Goal: Information Seeking & Learning: Learn about a topic

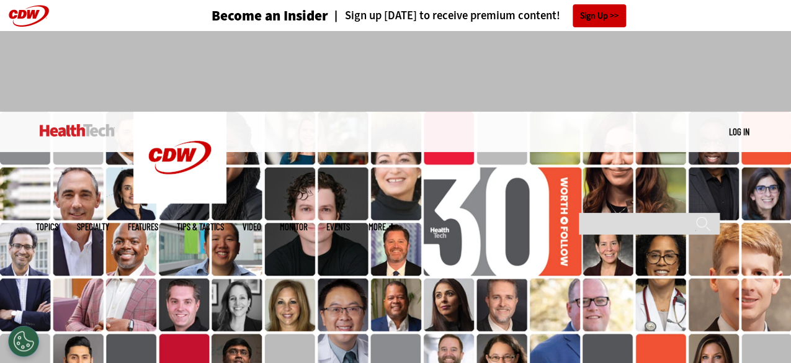
click at [158, 222] on link "Features" at bounding box center [143, 226] width 30 height 9
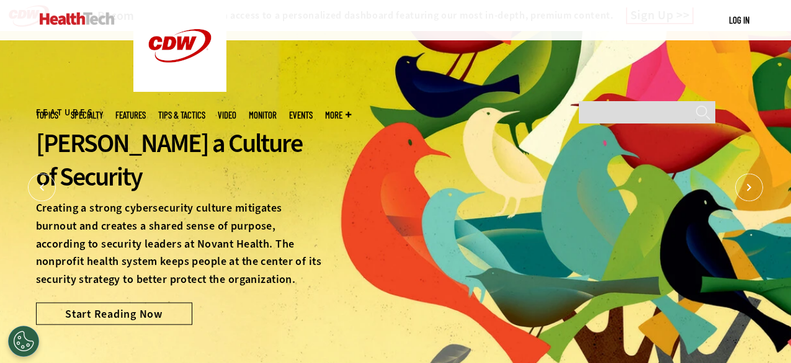
scroll to position [310, 0]
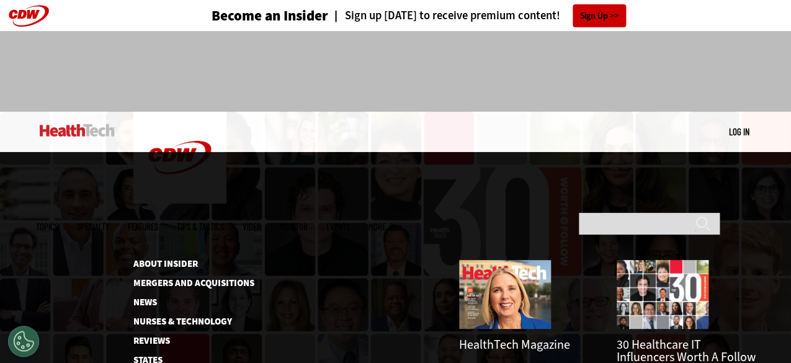
click at [395, 222] on span "More" at bounding box center [382, 226] width 26 height 9
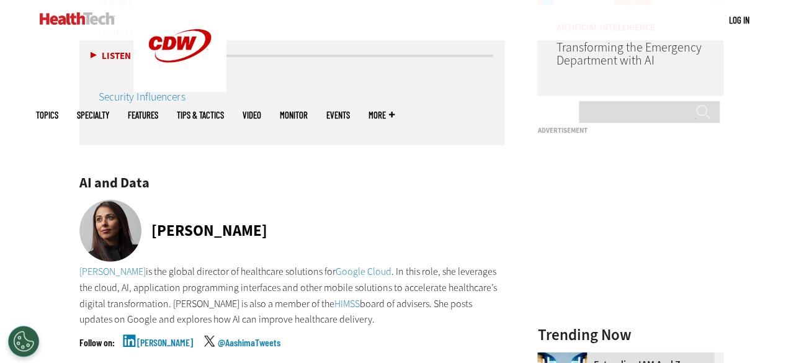
scroll to position [1179, 0]
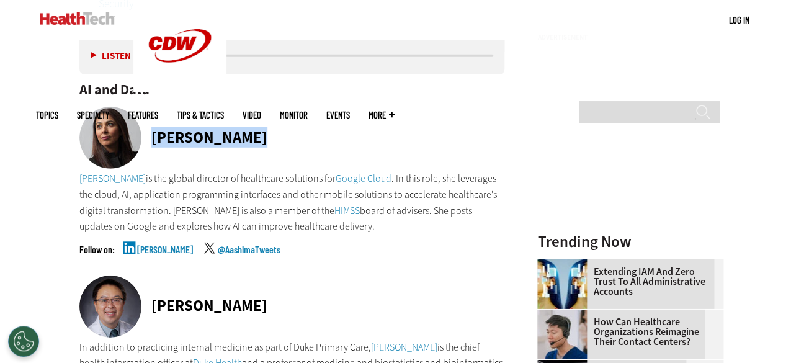
drag, startPoint x: 152, startPoint y: 139, endPoint x: 267, endPoint y: 152, distance: 115.5
click at [267, 152] on div "[PERSON_NAME]" at bounding box center [292, 139] width 426 height 64
copy div "[PERSON_NAME]"
click at [299, 277] on div "[PERSON_NAME]" at bounding box center [292, 307] width 426 height 64
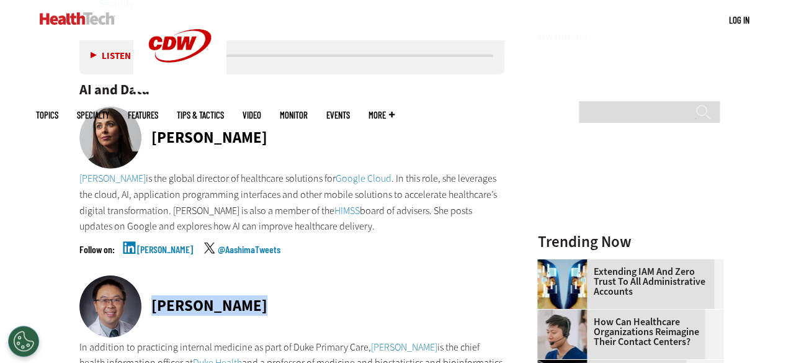
drag, startPoint x: 253, startPoint y: 312, endPoint x: 155, endPoint y: 311, distance: 98.0
click at [155, 311] on div "[PERSON_NAME]" at bounding box center [292, 307] width 426 height 64
copy div "[PERSON_NAME]"
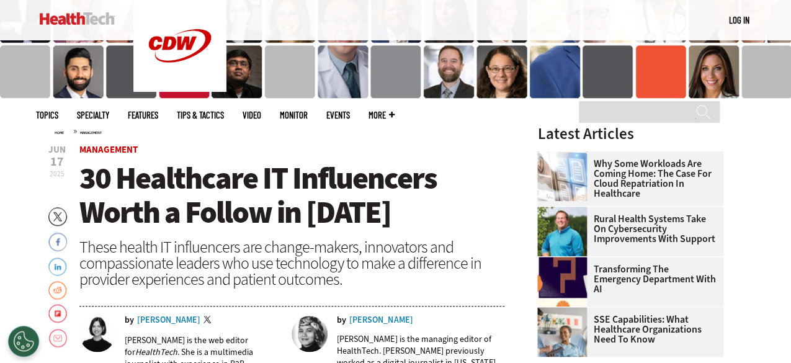
scroll to position [310, 0]
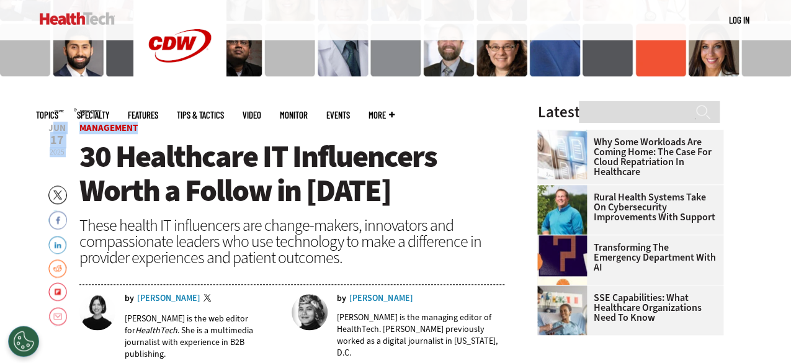
drag, startPoint x: 52, startPoint y: 129, endPoint x: 68, endPoint y: 151, distance: 27.1
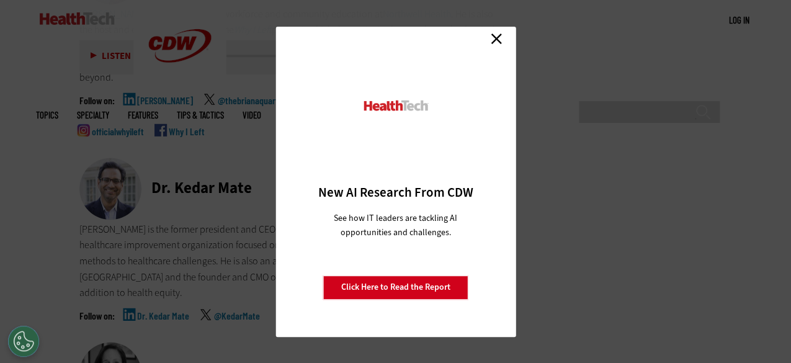
scroll to position [5522, 0]
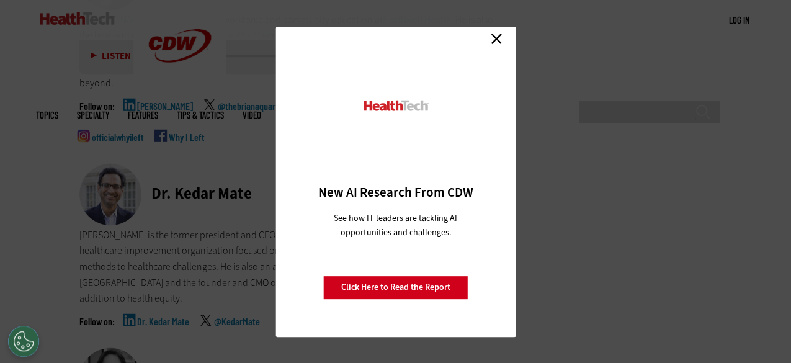
click at [493, 33] on link "Close" at bounding box center [496, 39] width 19 height 19
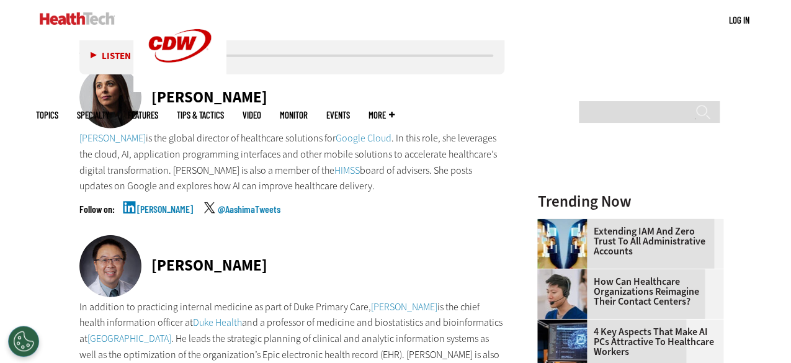
scroll to position [1241, 0]
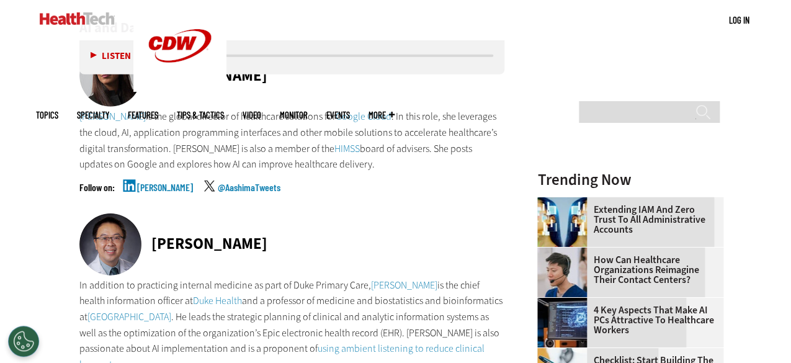
click at [155, 186] on link "Aashima Gupta" at bounding box center [165, 197] width 56 height 31
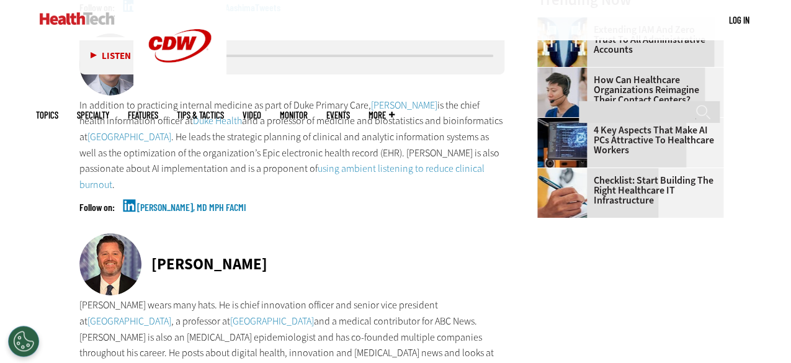
scroll to position [1427, 0]
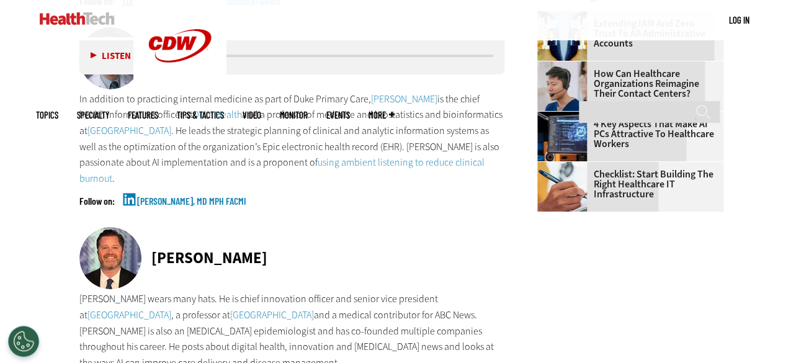
click at [179, 203] on link "Eric Poon, MD MPH FACMI" at bounding box center [191, 211] width 109 height 31
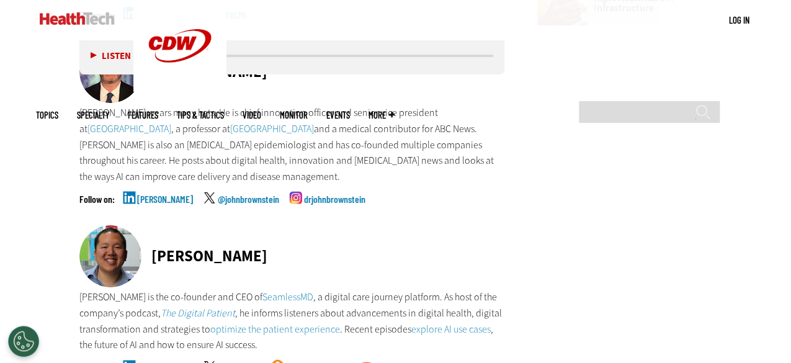
click at [161, 200] on link "John Brownstein" at bounding box center [165, 209] width 56 height 31
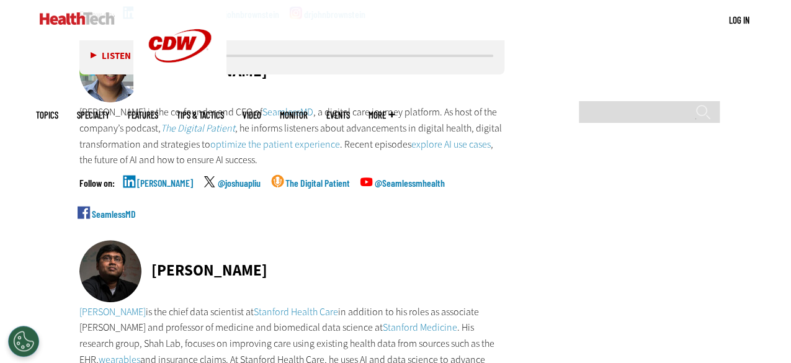
scroll to position [1799, 0]
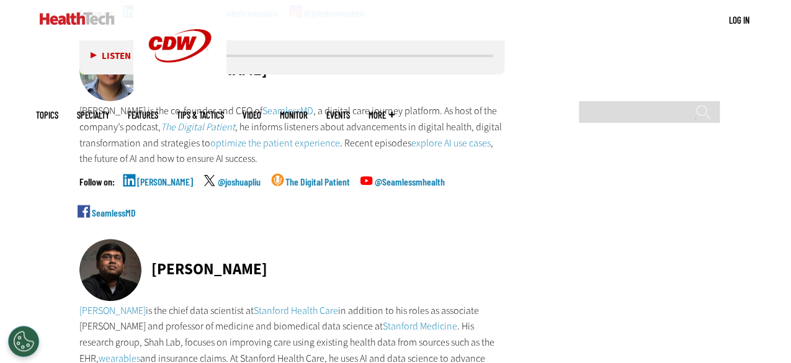
click at [158, 186] on link "Joshua Liu" at bounding box center [165, 192] width 56 height 31
click at [347, 252] on div "Nigam Shah" at bounding box center [292, 271] width 426 height 64
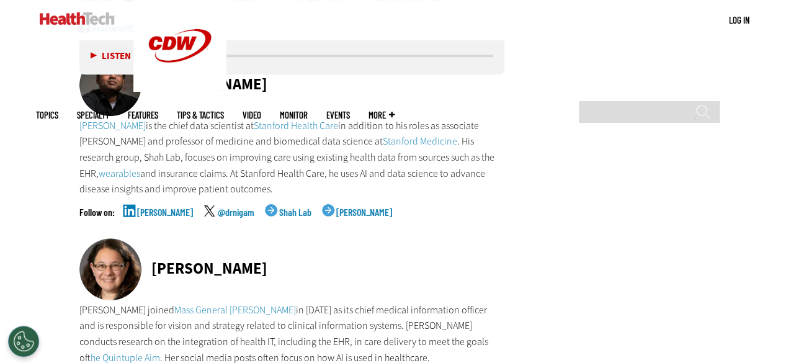
scroll to position [1986, 0]
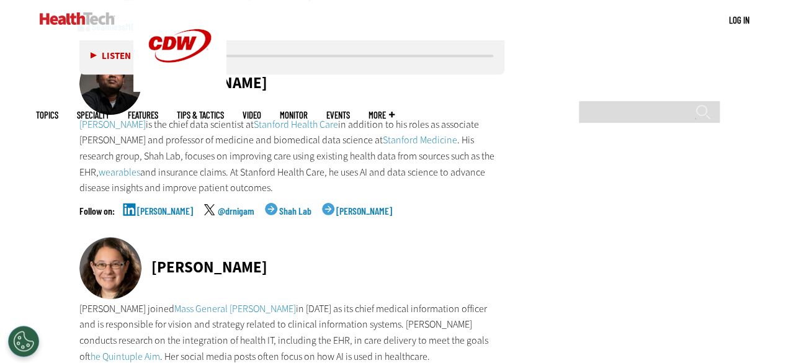
click at [169, 213] on link "Nigam Shah" at bounding box center [165, 221] width 56 height 31
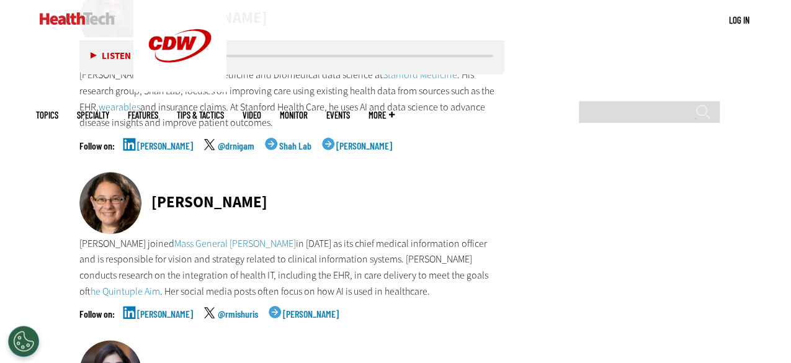
scroll to position [2110, 0]
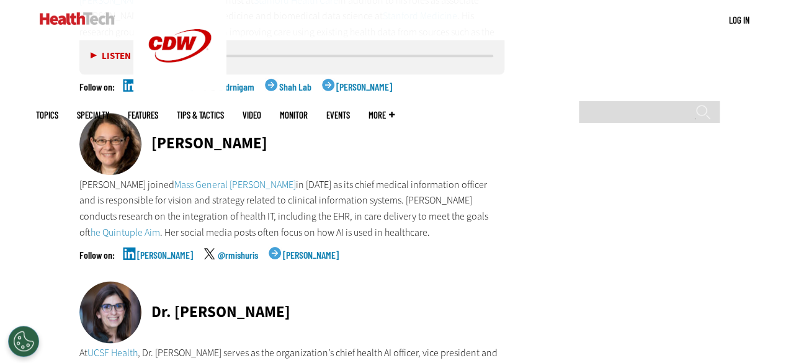
click at [145, 252] on link "Rebecca M." at bounding box center [165, 265] width 56 height 31
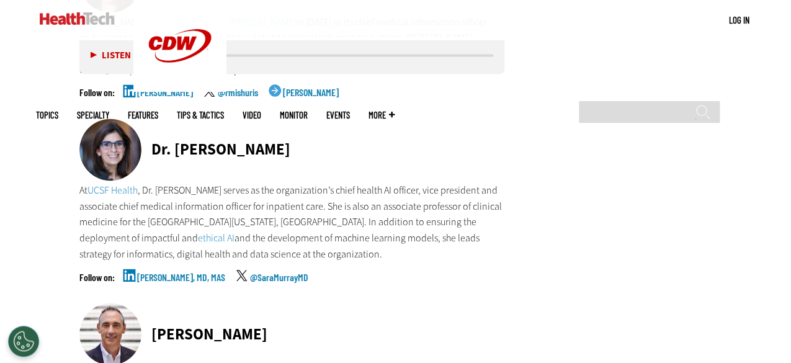
scroll to position [2296, 0]
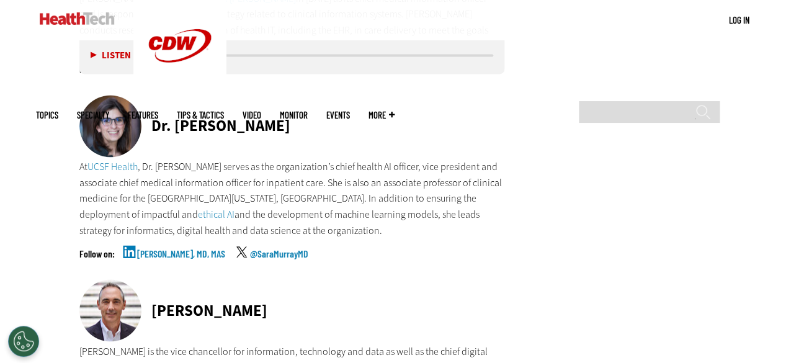
click at [171, 258] on link "Sara Murray, MD, MAS" at bounding box center [181, 263] width 88 height 31
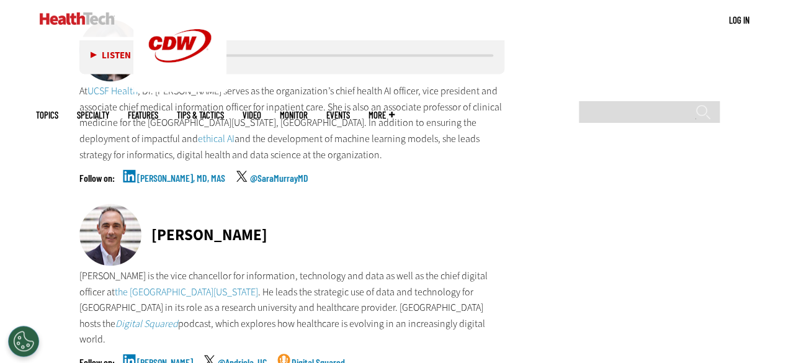
scroll to position [2482, 0]
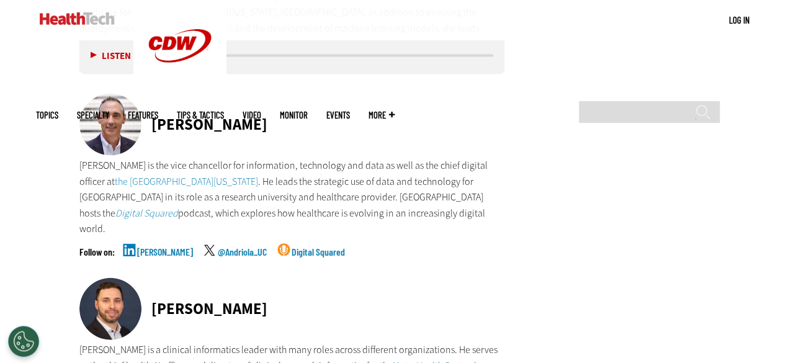
click at [167, 246] on link "Tom Andriola" at bounding box center [165, 261] width 56 height 31
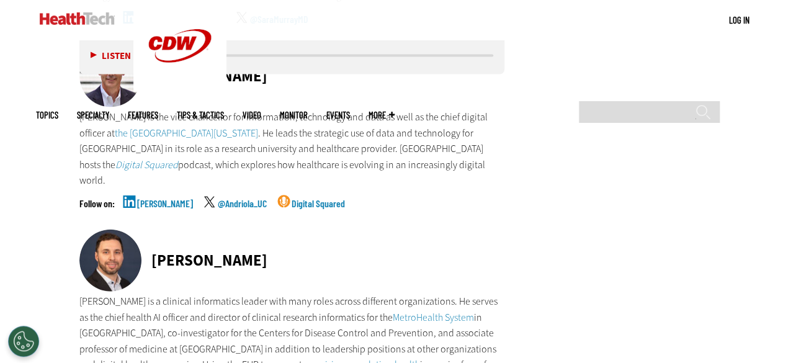
scroll to position [2606, 0]
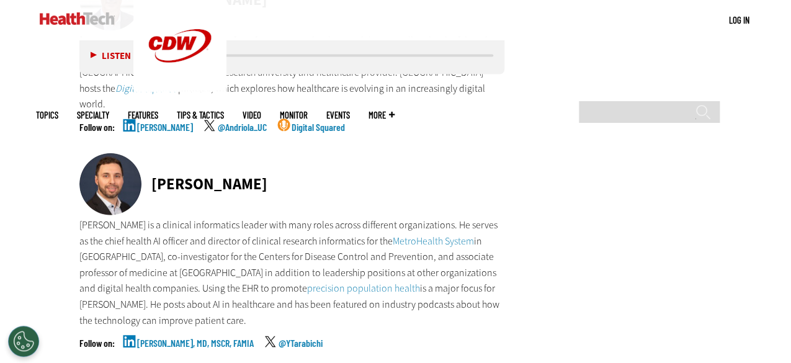
click at [153, 338] on link "Yasir Tarabichi, MD, MSCR, FAMIA" at bounding box center [195, 353] width 117 height 31
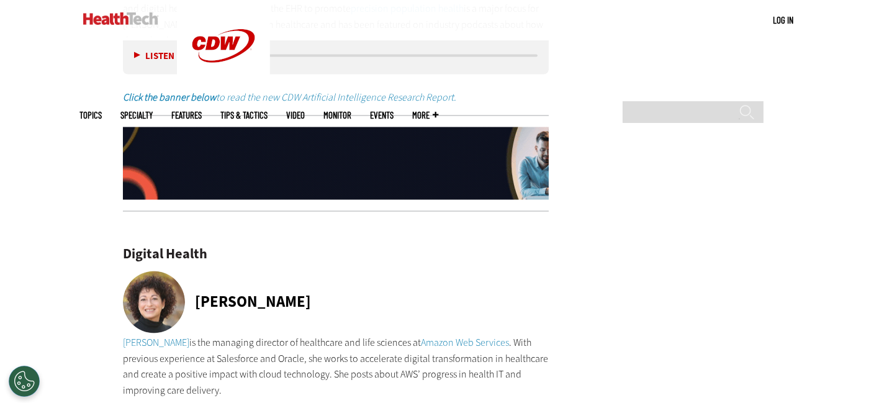
scroll to position [0, 0]
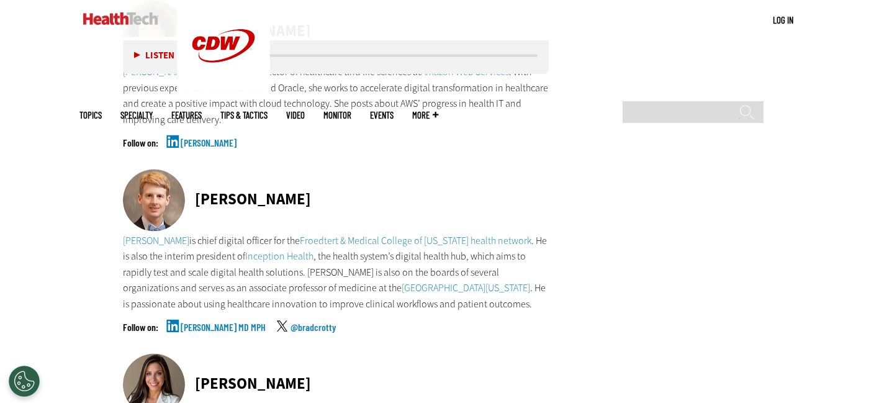
scroll to position [3192, 0]
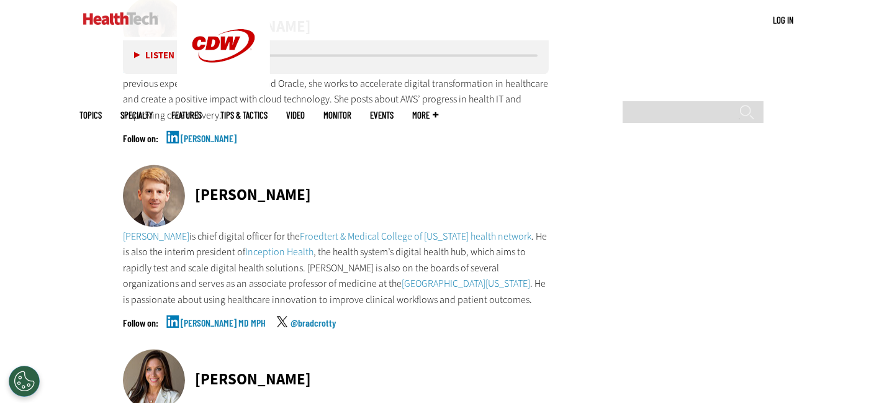
click at [243, 318] on link "Bradley Crotty MD MPH" at bounding box center [223, 333] width 85 height 31
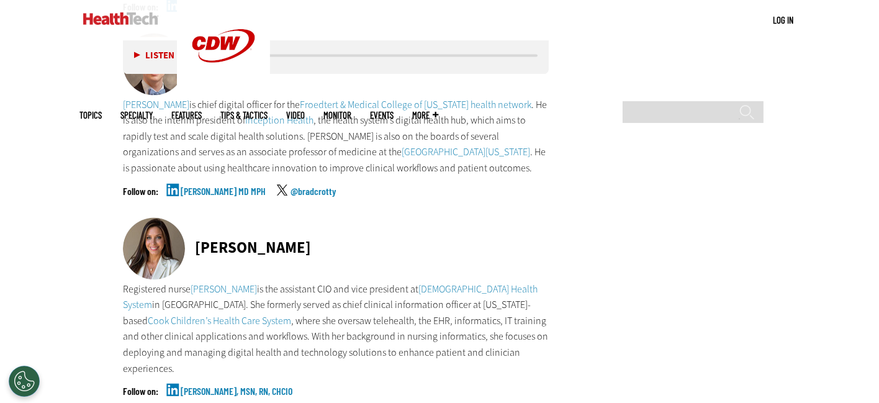
scroll to position [3398, 0]
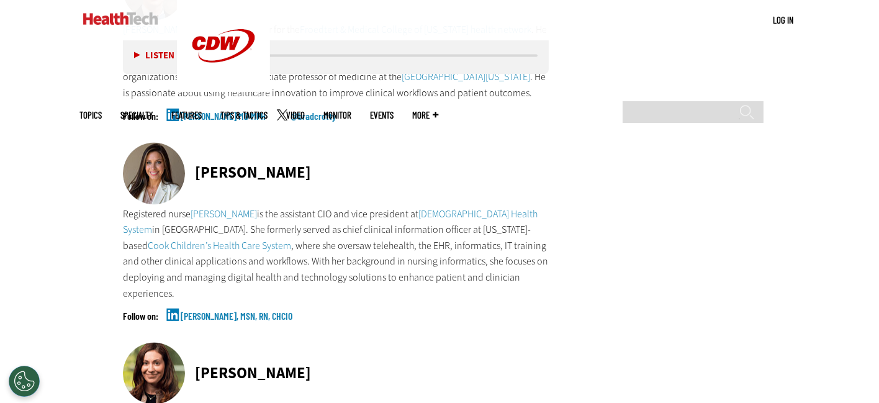
drag, startPoint x: 245, startPoint y: 282, endPoint x: 253, endPoint y: 281, distance: 8.2
click at [246, 311] on link "Charity Darnell, MSN, RN, CHCIO" at bounding box center [237, 326] width 112 height 31
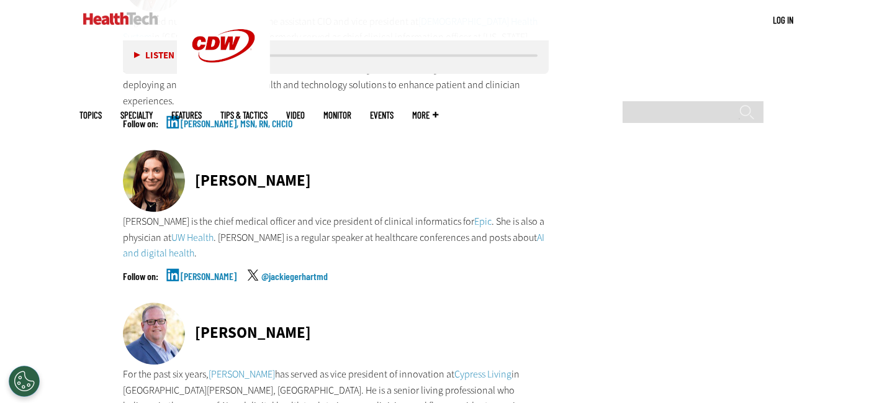
scroll to position [3606, 0]
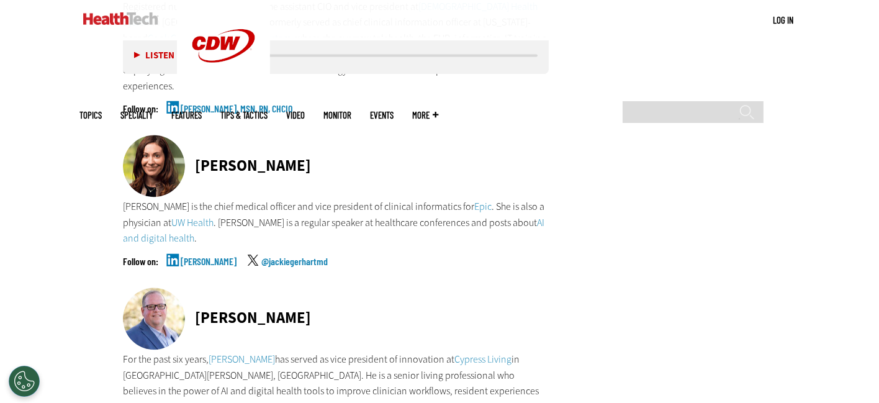
click at [210, 256] on link "Jackie Gerhart" at bounding box center [209, 271] width 56 height 31
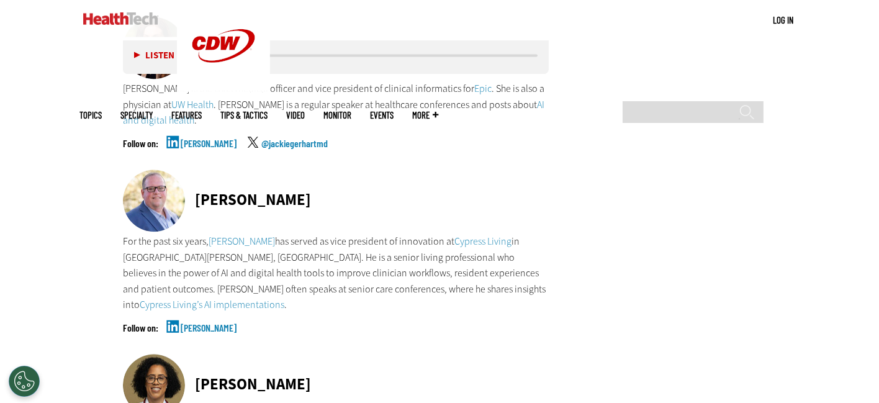
scroll to position [3743, 0]
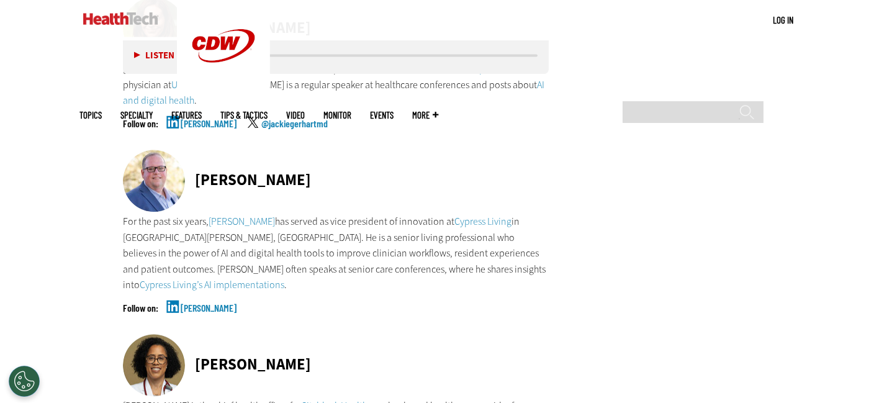
click at [204, 303] on link "Joe Velderman" at bounding box center [209, 318] width 56 height 31
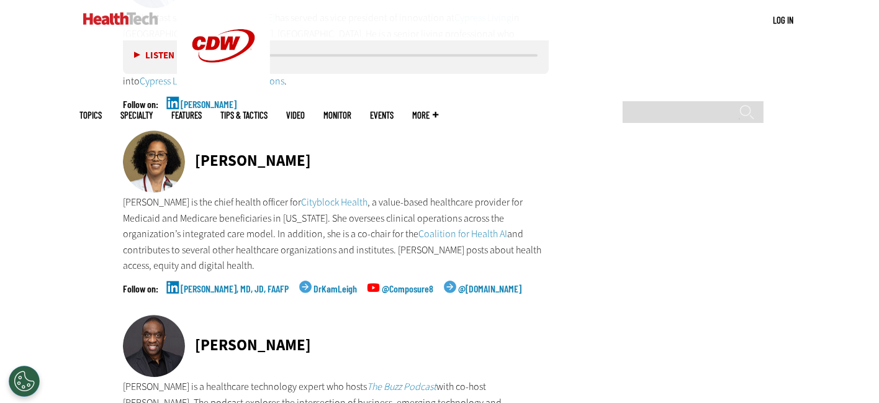
scroll to position [4019, 0]
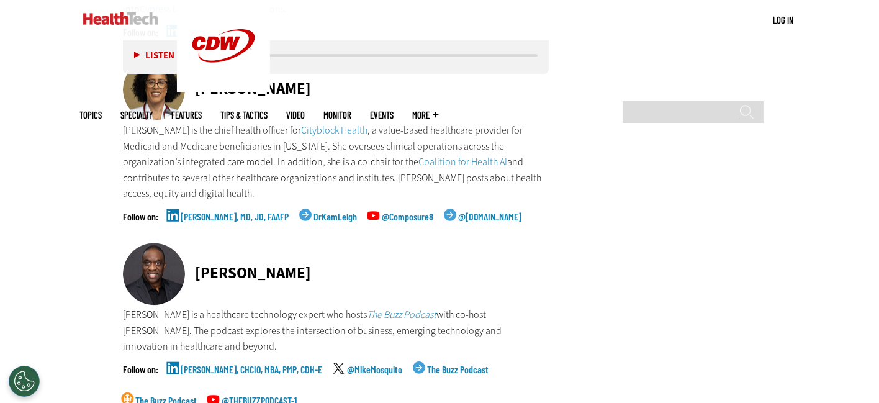
click at [271, 212] on link "Kameron Matthews, MD, JD, FAAFP" at bounding box center [235, 227] width 108 height 31
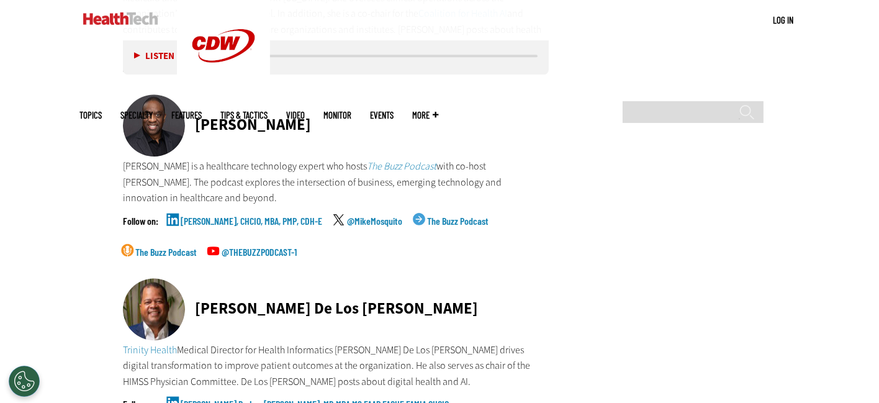
scroll to position [4157, 0]
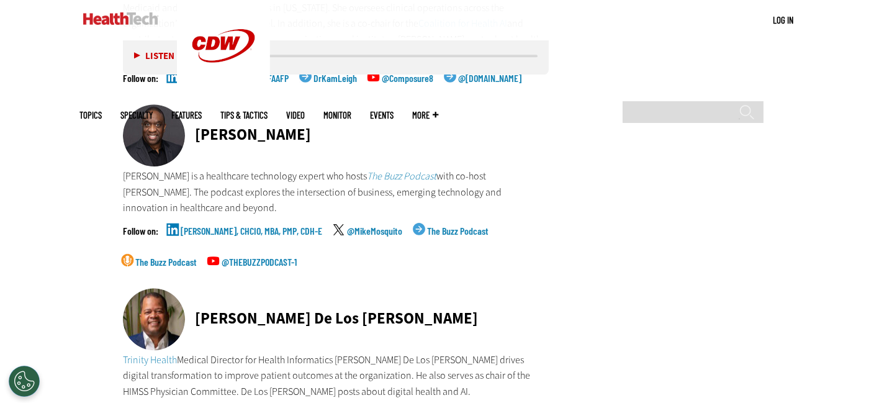
click at [235, 226] on link "Mike Mosquito, CHCIO, MBA, PMP, CDH-E" at bounding box center [251, 241] width 141 height 31
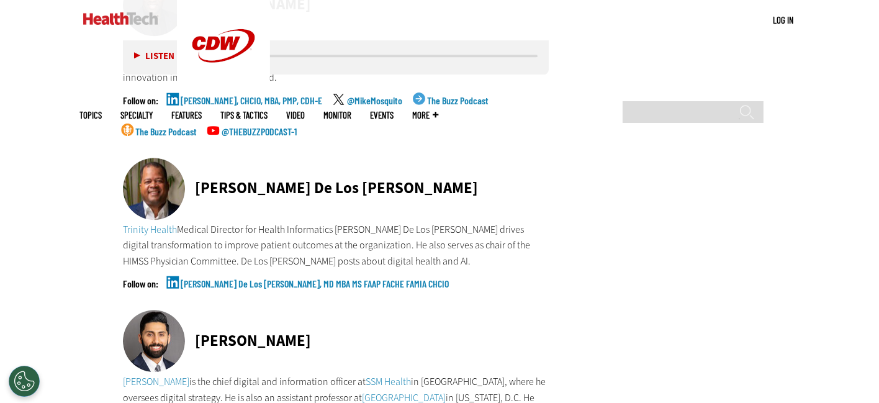
scroll to position [4364, 0]
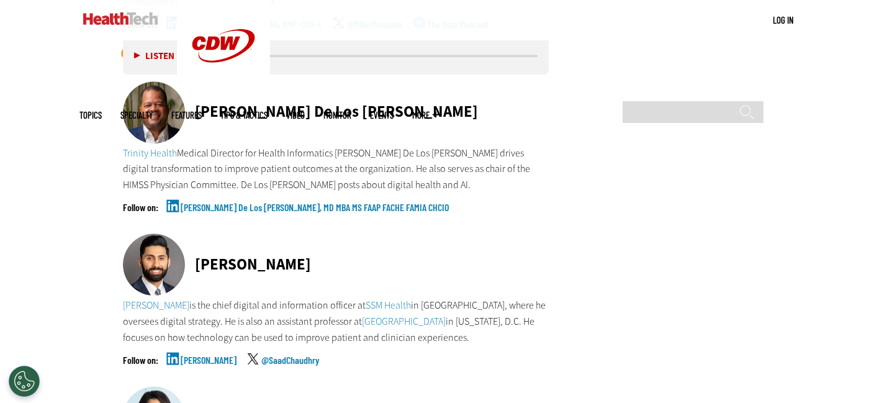
click at [251, 202] on link "Roosevelt De Los Santos, MD MBA MS FAAP FACHE FAMIA CHCIO" at bounding box center [315, 217] width 268 height 31
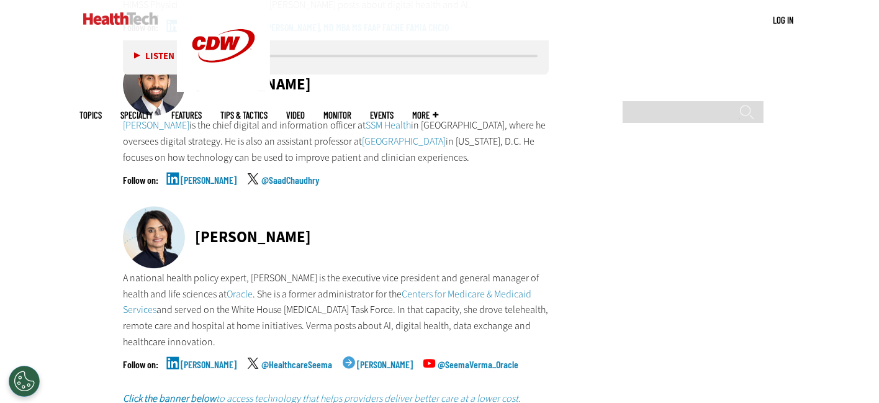
scroll to position [4571, 0]
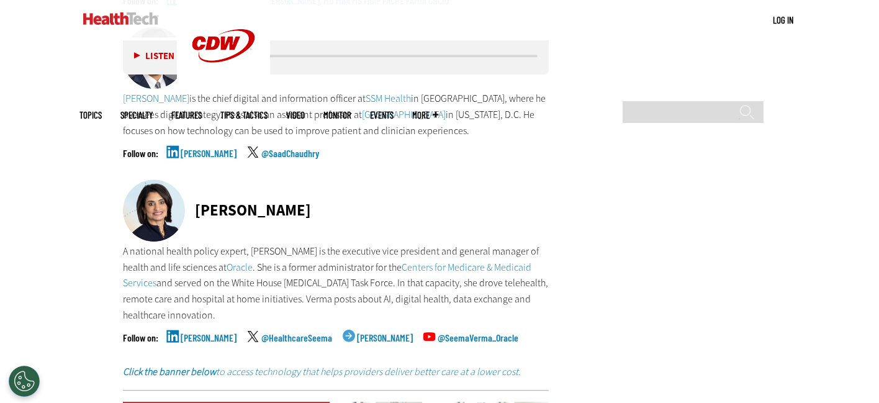
click at [183, 148] on link "Saad C." at bounding box center [209, 163] width 56 height 31
click at [197, 333] on link "Seema Verma" at bounding box center [209, 348] width 56 height 31
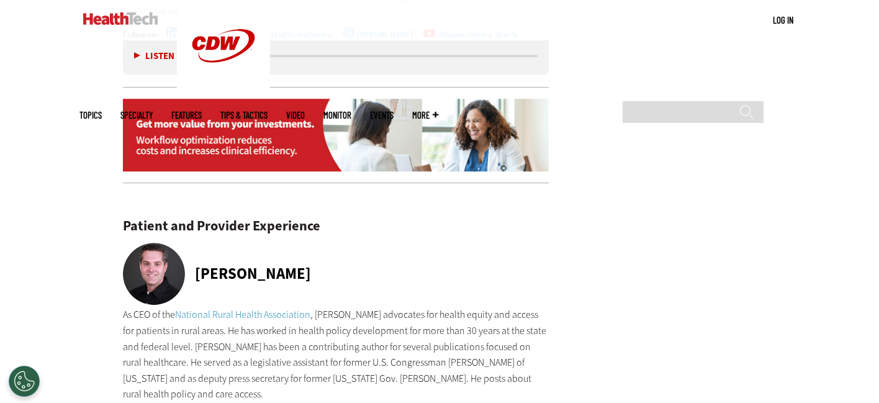
scroll to position [4915, 0]
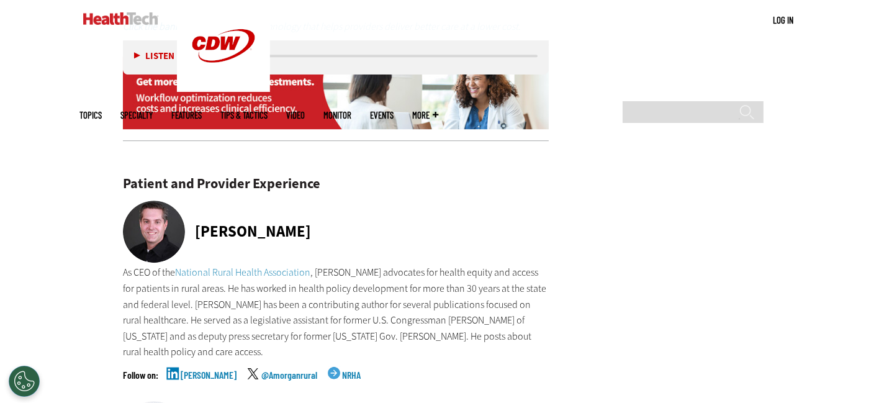
click at [210, 362] on link "Alan Morgan" at bounding box center [209, 385] width 56 height 31
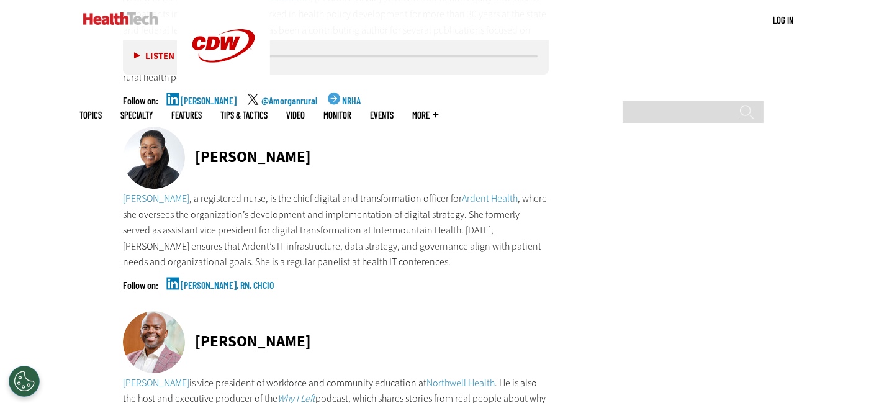
scroll to position [5191, 0]
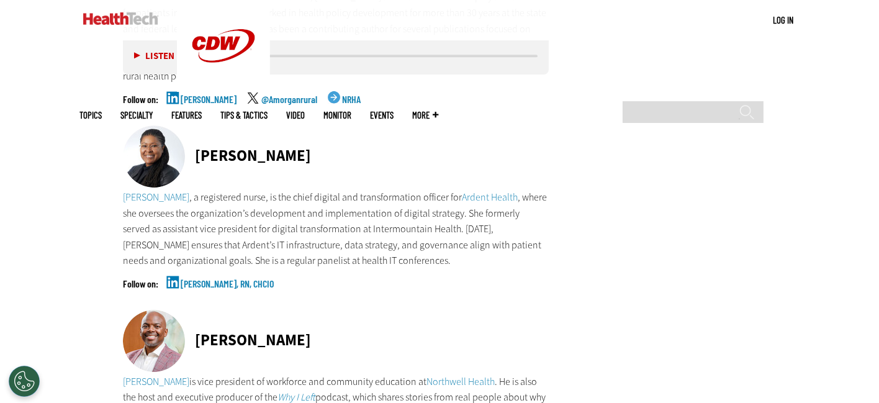
click at [213, 279] on link "Anika Gardenhire, RN, CHCIO" at bounding box center [227, 294] width 93 height 31
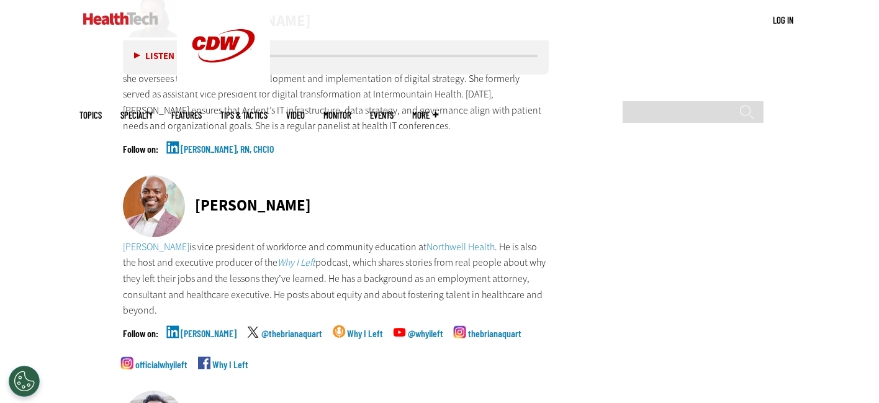
scroll to position [5329, 0]
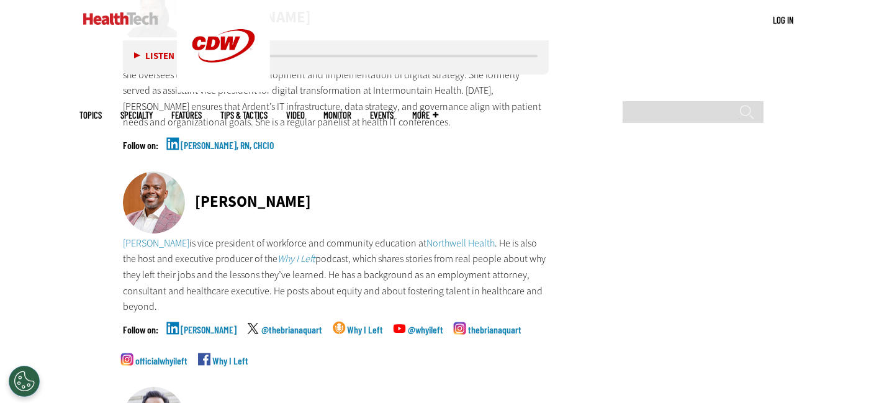
click at [204, 325] on link "Brian Aquart" at bounding box center [209, 340] width 56 height 31
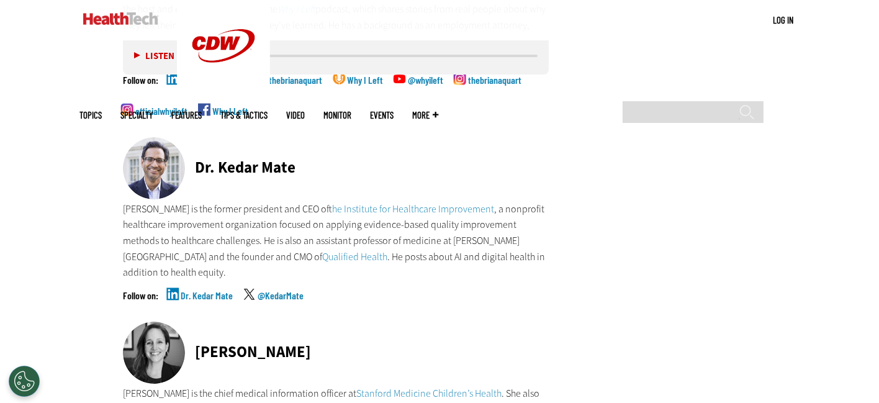
scroll to position [5605, 0]
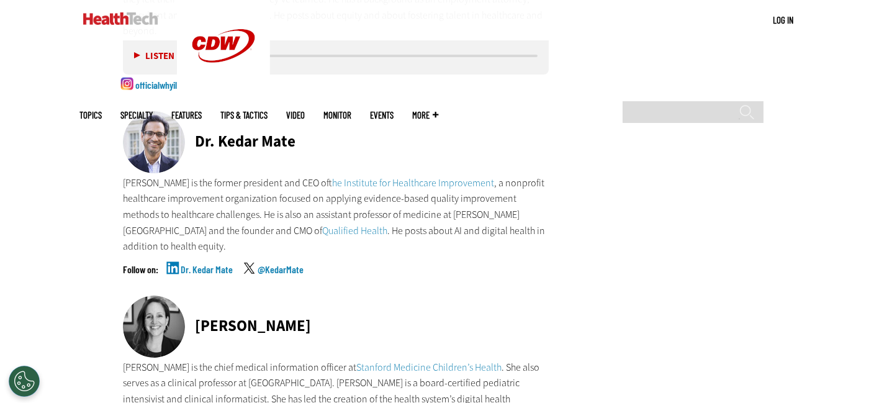
click at [203, 264] on link "Dr. Kedar Mate" at bounding box center [207, 279] width 52 height 31
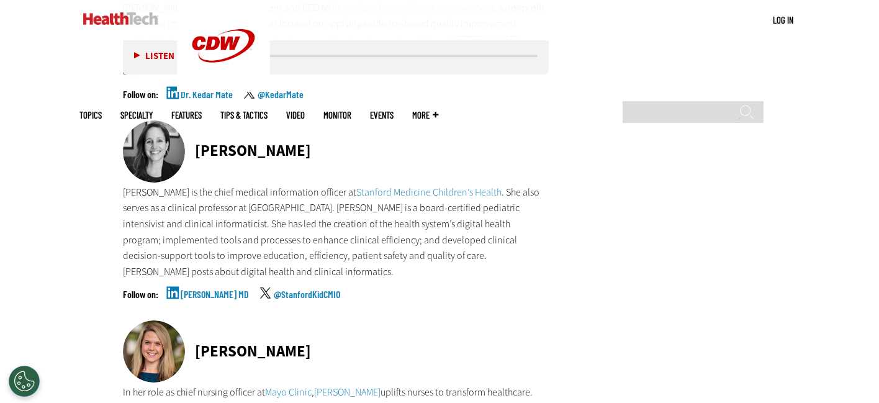
scroll to position [5811, 0]
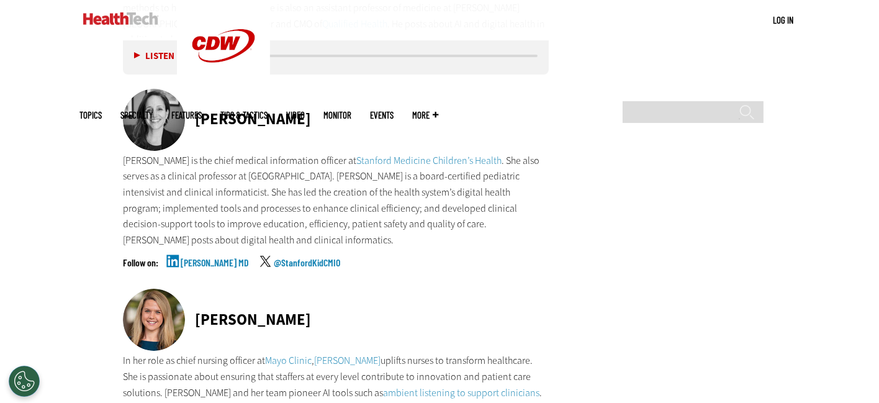
click at [234, 258] on link "Natalie Pageler MD" at bounding box center [215, 273] width 68 height 31
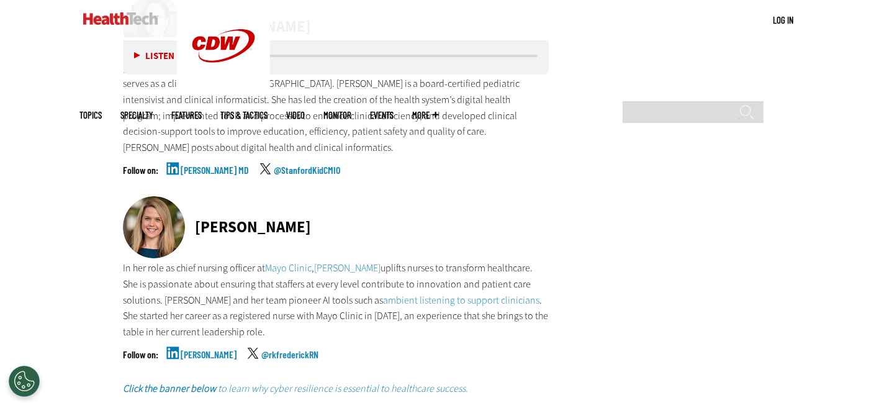
scroll to position [6019, 0]
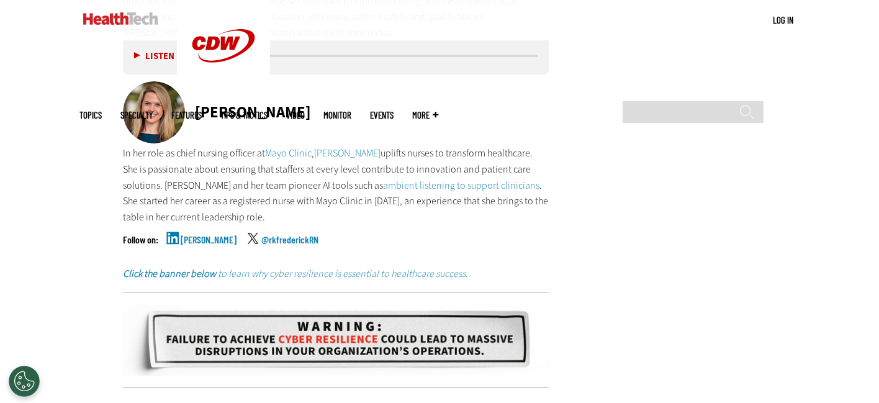
click at [218, 235] on link "Ryannon Frederick" at bounding box center [209, 250] width 56 height 31
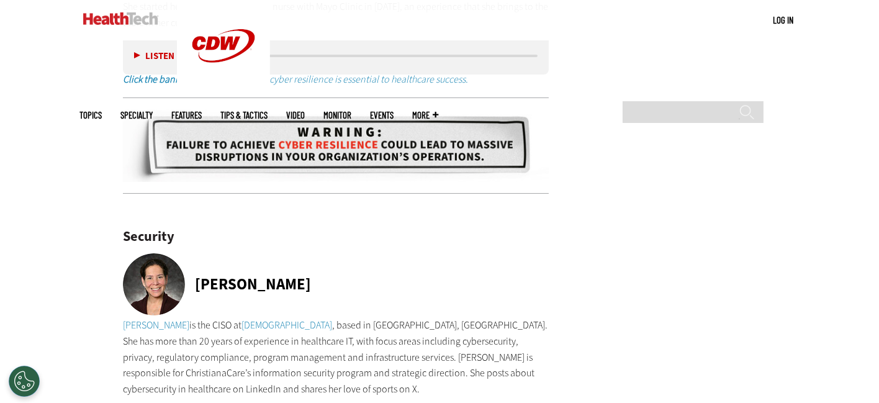
scroll to position [6294, 0]
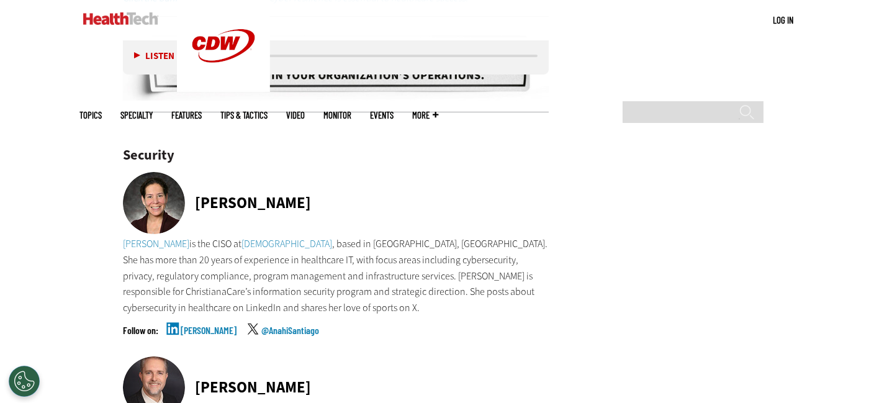
click at [186, 325] on link "Anahi Santiago" at bounding box center [209, 340] width 56 height 31
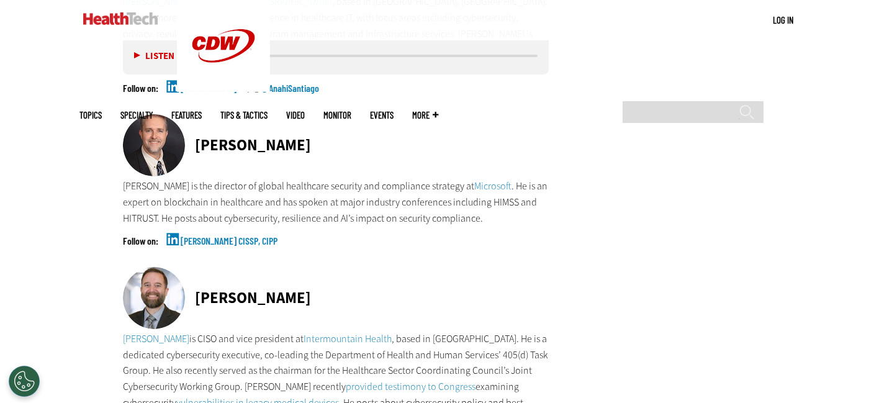
scroll to position [6570, 0]
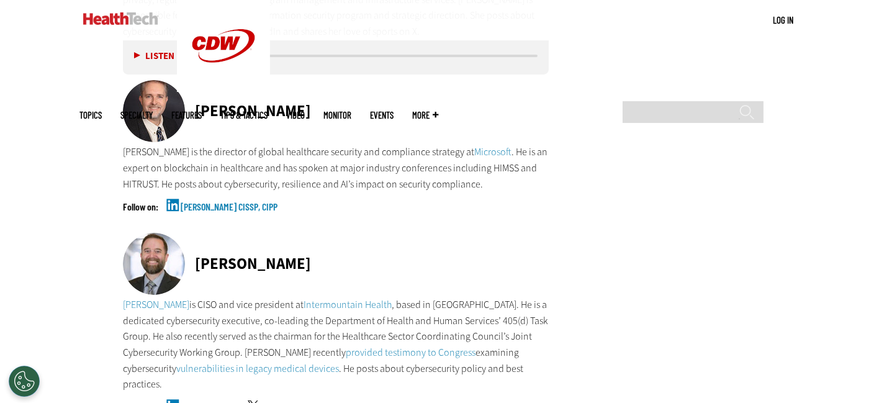
click at [200, 202] on link "David Houlding CISSP, CIPP" at bounding box center [229, 217] width 97 height 31
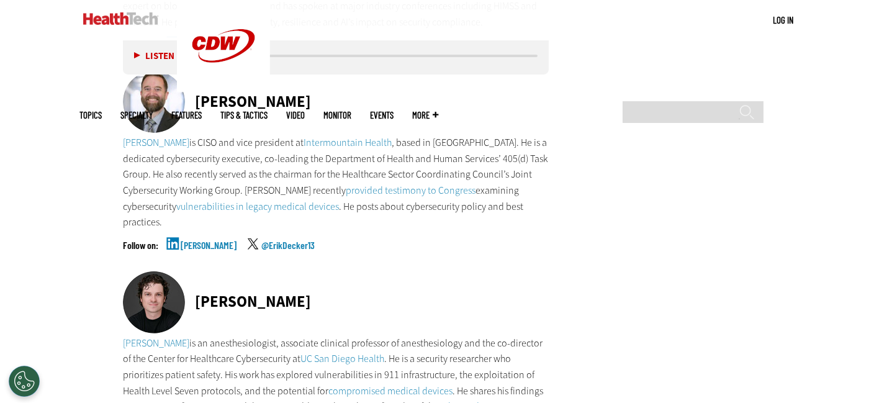
scroll to position [6777, 0]
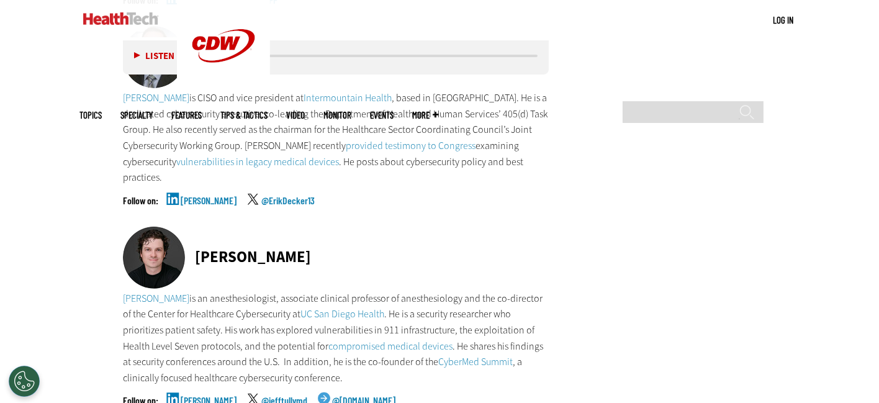
click at [182, 362] on link "Jeff Tully" at bounding box center [209, 410] width 56 height 31
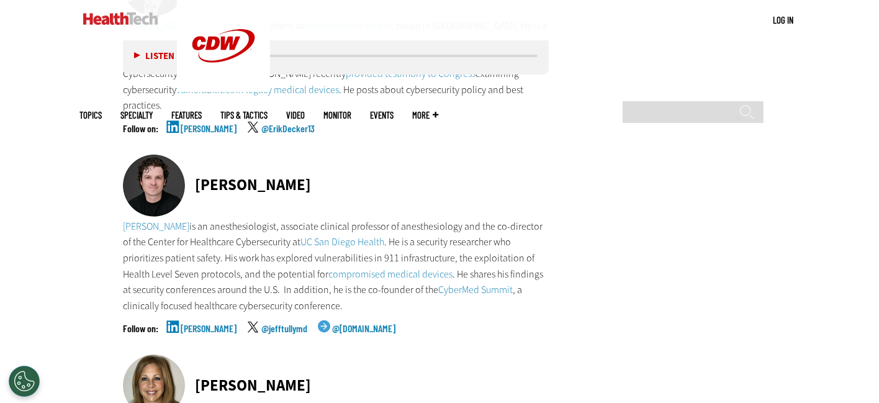
scroll to position [7052, 0]
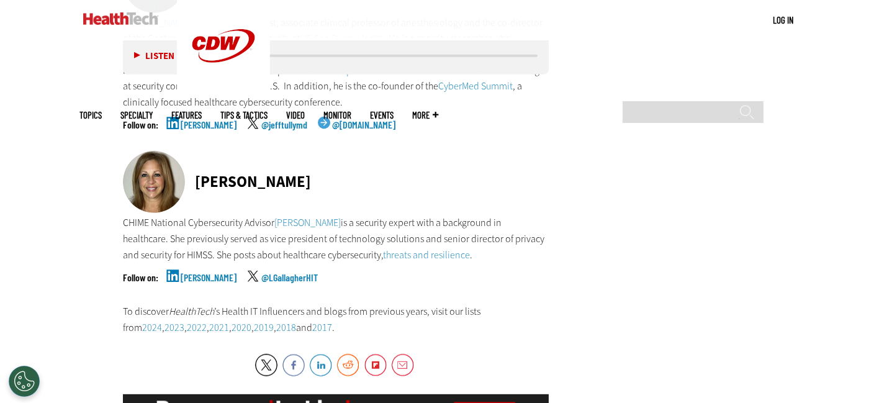
click at [184, 272] on link "Lisa Gallagher" at bounding box center [209, 287] width 56 height 31
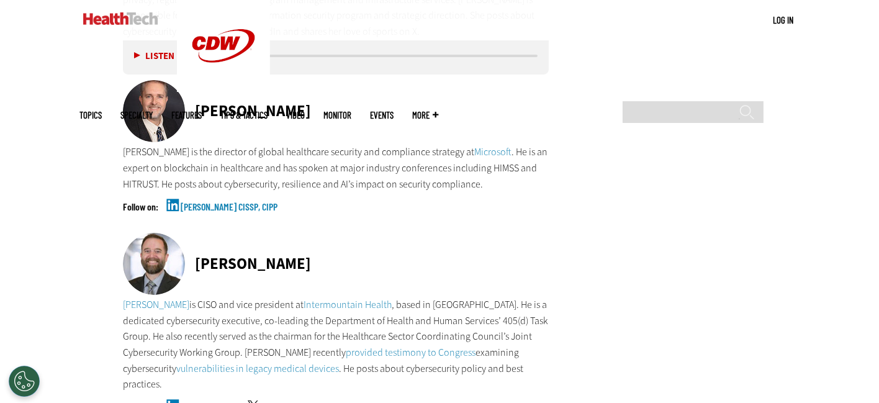
scroll to position [6984, 0]
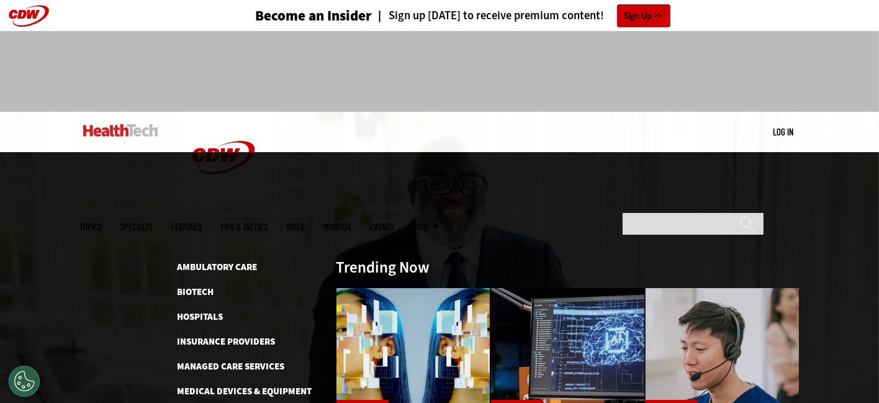
click at [599, 123] on div "MENU Log in Mobile menu Topics Artificial Intelligence Cloud Data Analytics Dat…" at bounding box center [439, 132] width 720 height 40
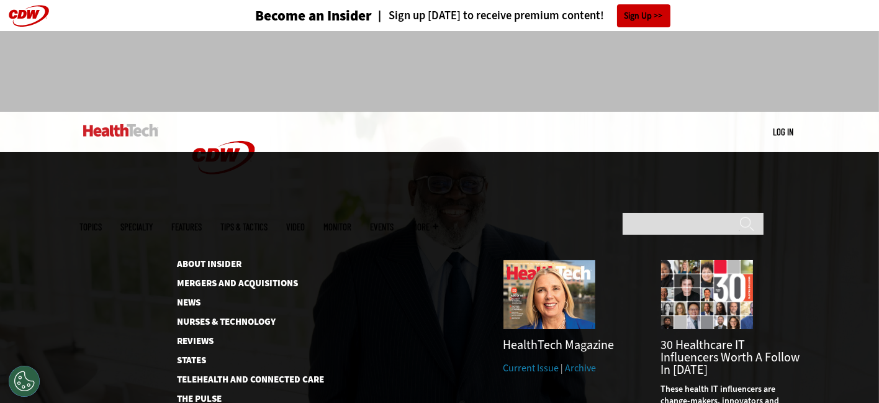
click at [305, 222] on link "Video" at bounding box center [295, 226] width 19 height 9
click at [267, 222] on link "Tips & Tactics" at bounding box center [243, 226] width 47 height 9
click at [202, 222] on link "Features" at bounding box center [186, 226] width 30 height 9
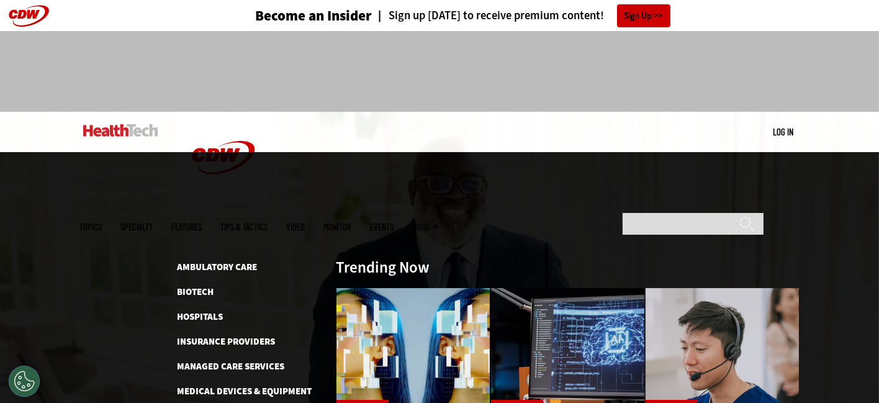
click at [153, 222] on span "Specialty" at bounding box center [136, 226] width 32 height 9
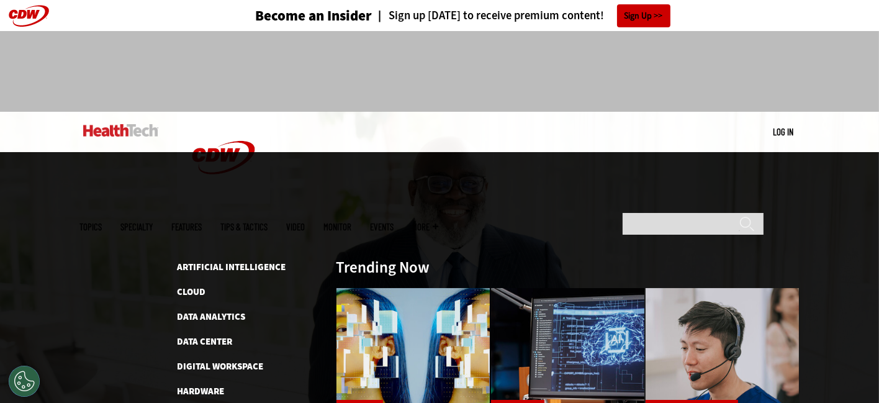
click at [102, 222] on span "Topics" at bounding box center [90, 226] width 22 height 9
click at [393, 222] on link "Events" at bounding box center [382, 226] width 24 height 9
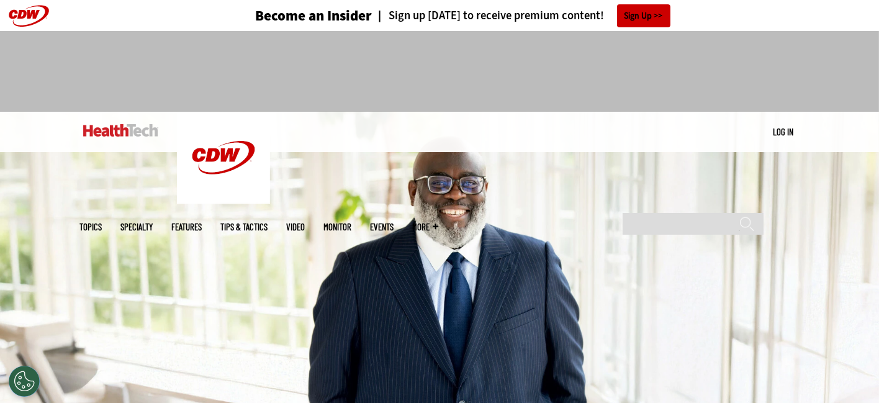
click at [136, 132] on img at bounding box center [120, 130] width 75 height 12
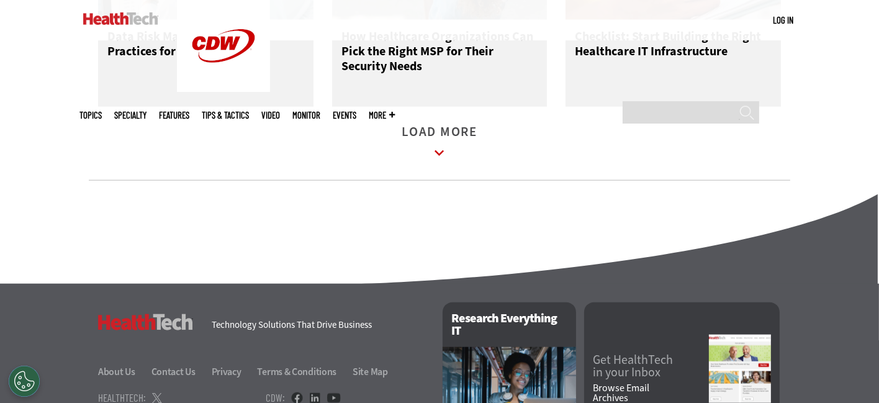
scroll to position [1723, 0]
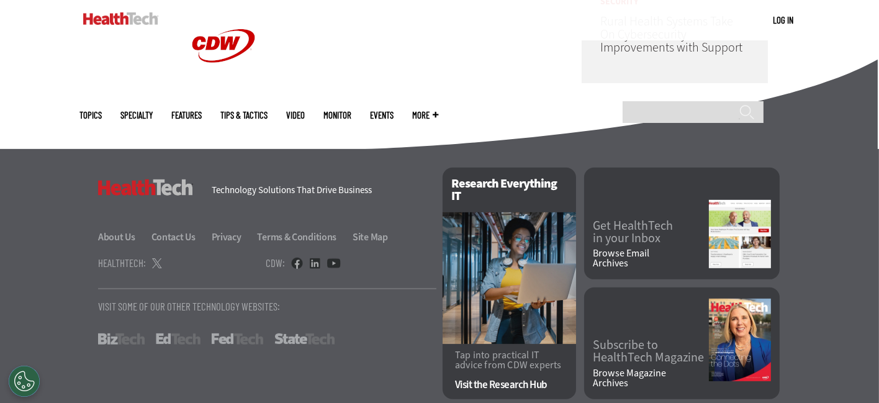
scroll to position [854, 0]
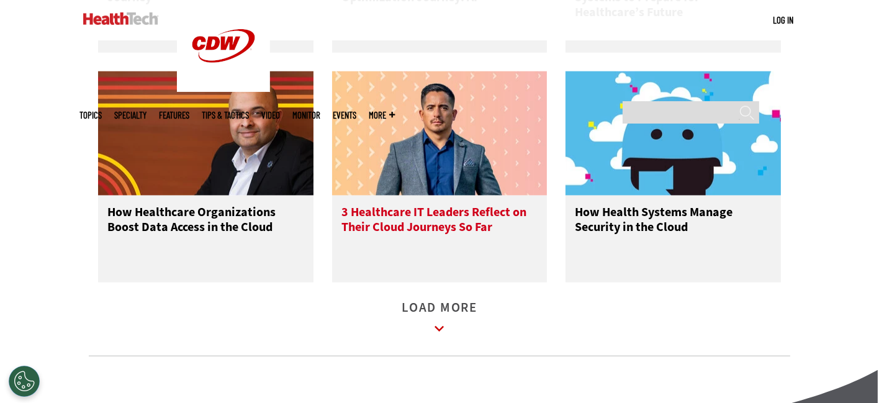
scroll to position [1792, 0]
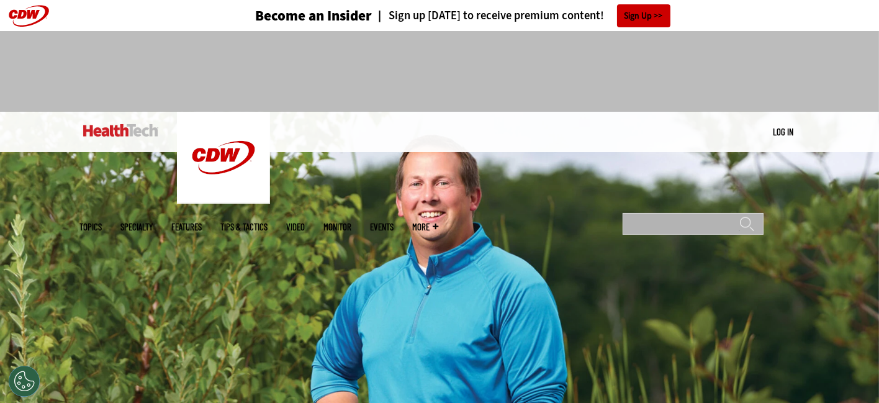
click at [684, 213] on input "Search" at bounding box center [692, 224] width 141 height 22
type input "*"
type input "*********"
click at [739, 216] on input "******" at bounding box center [746, 228] width 15 height 25
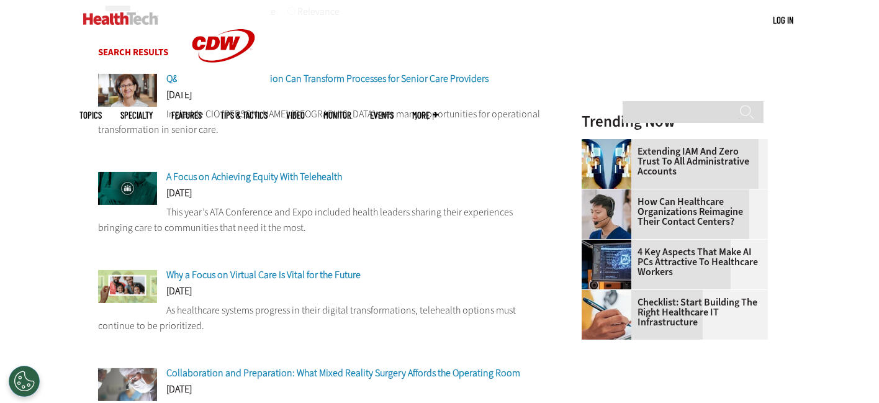
click at [272, 79] on span "Q&A: How AI and Automation Can Transform Processes for Senior Care Providers" at bounding box center [327, 78] width 322 height 13
click at [265, 174] on span "A Focus on Achieving Equity With Telehealth" at bounding box center [254, 176] width 176 height 13
click at [295, 280] on span "Why a Focus on Virtual Care Is Vital for the Future" at bounding box center [263, 274] width 194 height 13
